Goal: Check status: Check status

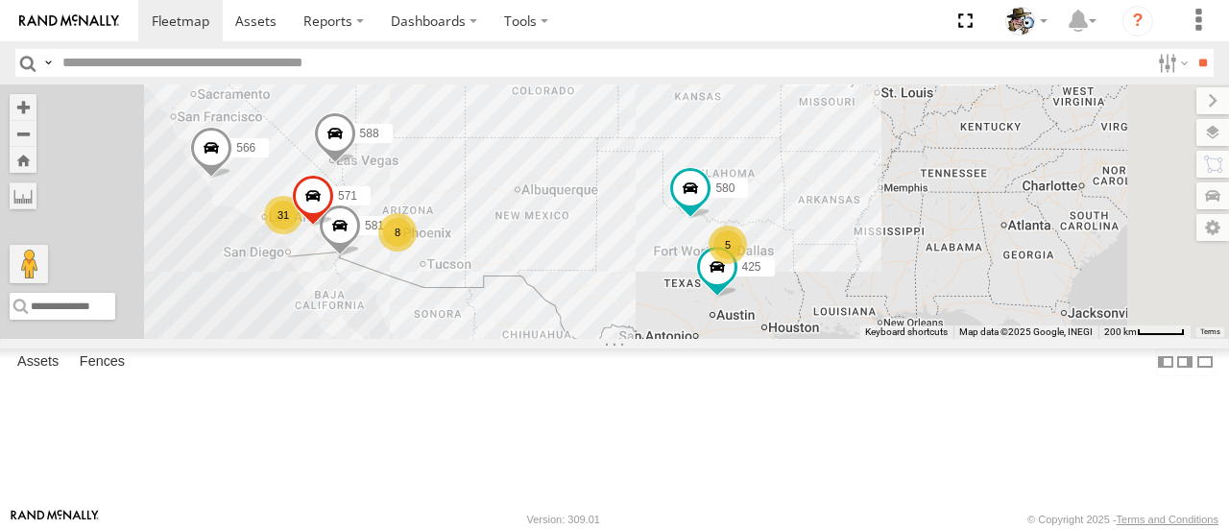
drag, startPoint x: 936, startPoint y: 358, endPoint x: 766, endPoint y: 318, distance: 174.6
click at [766, 318] on div "484 571 31 8 5 580 588 581 566 425" at bounding box center [614, 210] width 1229 height 253
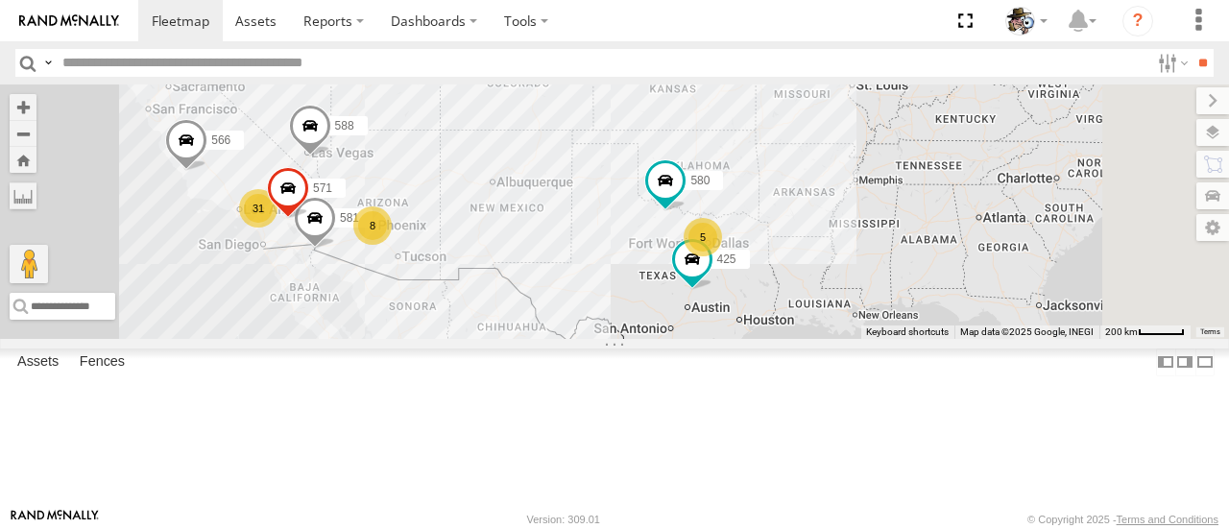
click at [683, 199] on span at bounding box center [665, 181] width 35 height 35
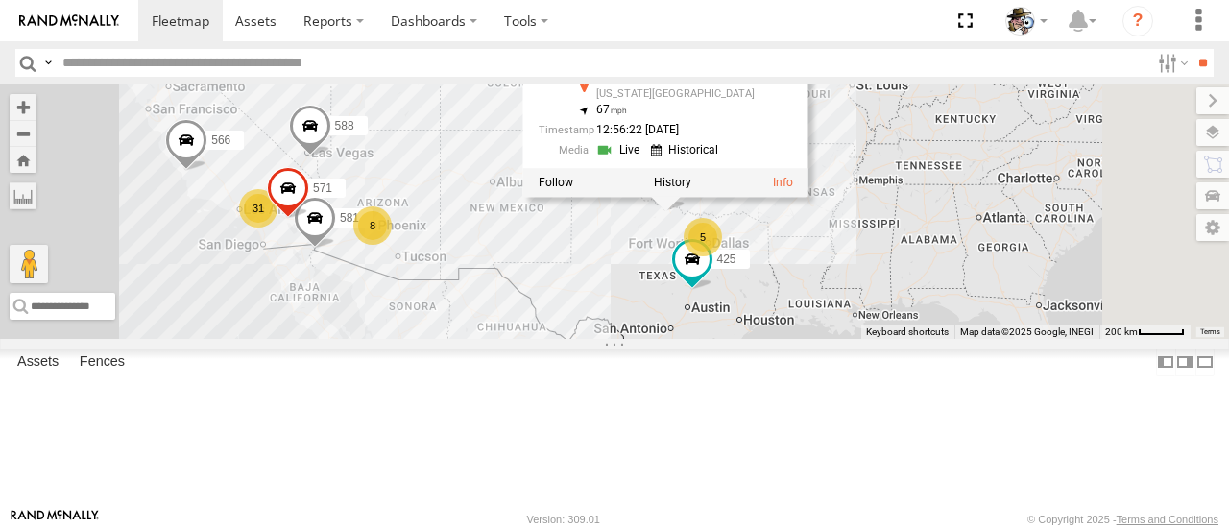
click at [645, 159] on link at bounding box center [620, 150] width 49 height 18
click at [724, 159] on link at bounding box center [687, 150] width 73 height 18
click at [709, 276] on span at bounding box center [692, 259] width 35 height 35
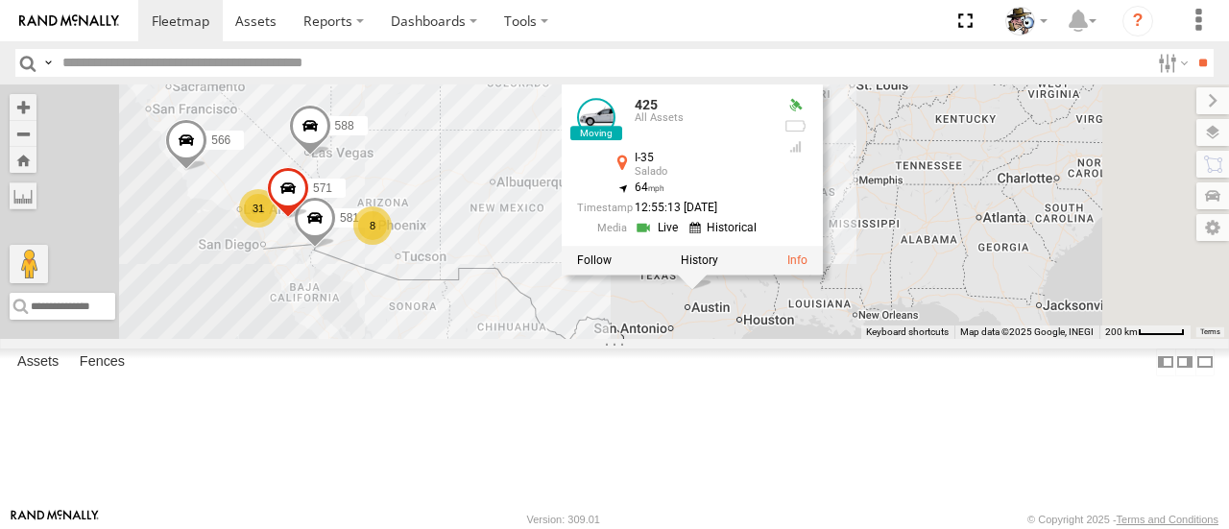
click at [684, 237] on link at bounding box center [659, 228] width 49 height 18
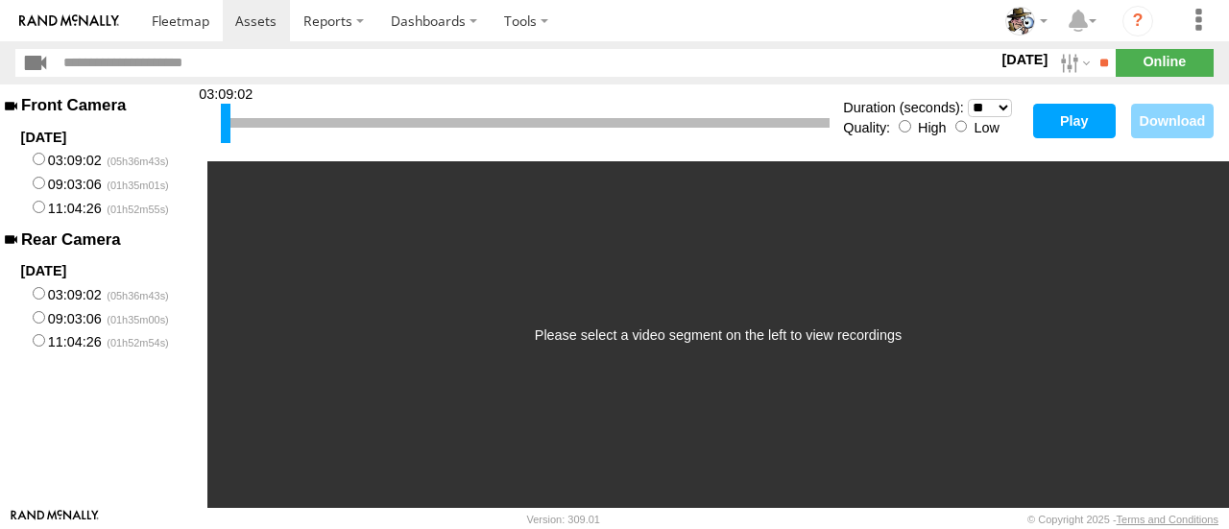
click at [1083, 124] on button "Play" at bounding box center [1074, 121] width 83 height 35
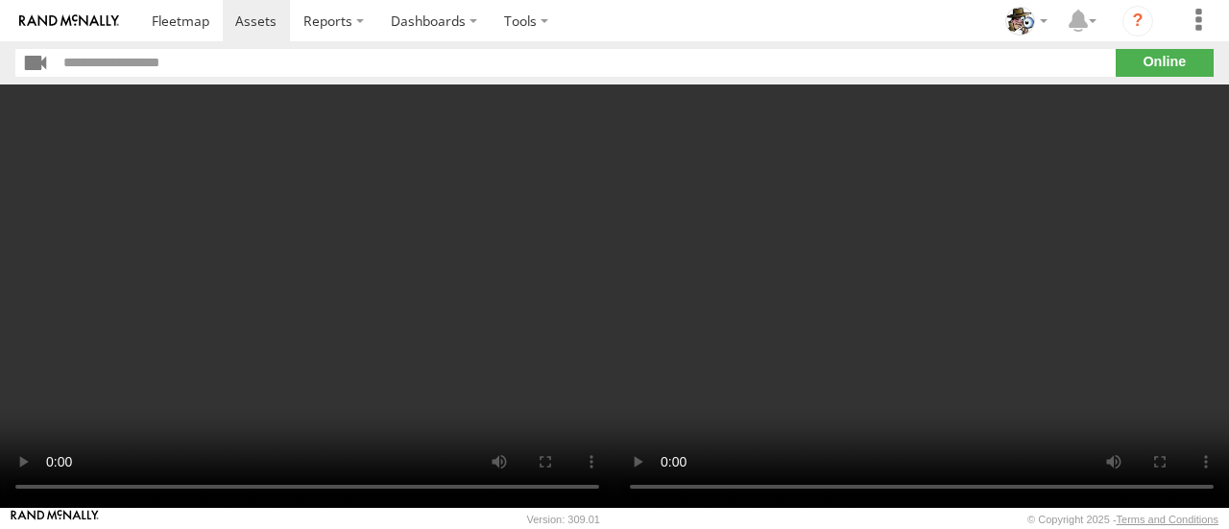
click at [1107, 425] on video at bounding box center [921, 295] width 614 height 423
click at [159, 18] on span at bounding box center [181, 21] width 58 height 18
